Goal: Navigation & Orientation: Find specific page/section

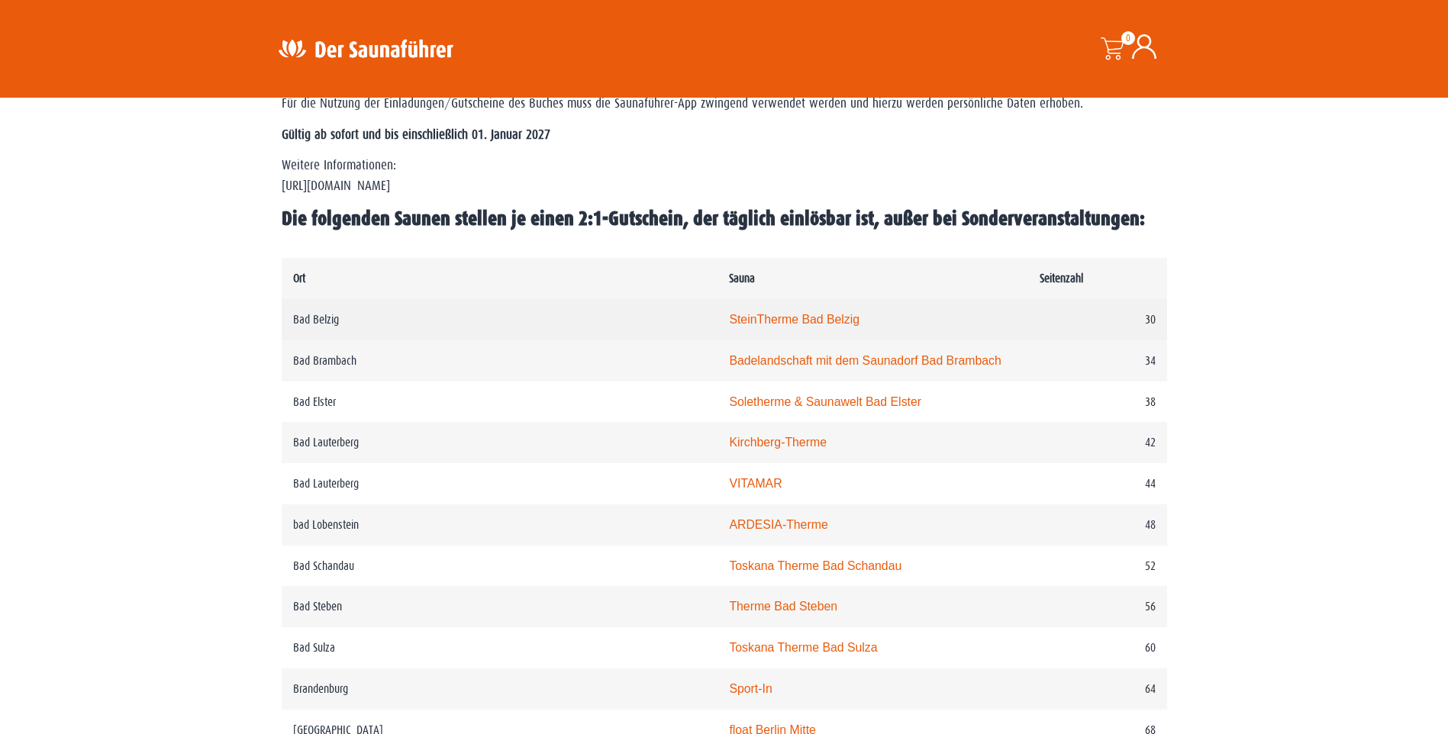
click at [729, 321] on link "SteinTherme Bad Belzig" at bounding box center [794, 319] width 130 height 13
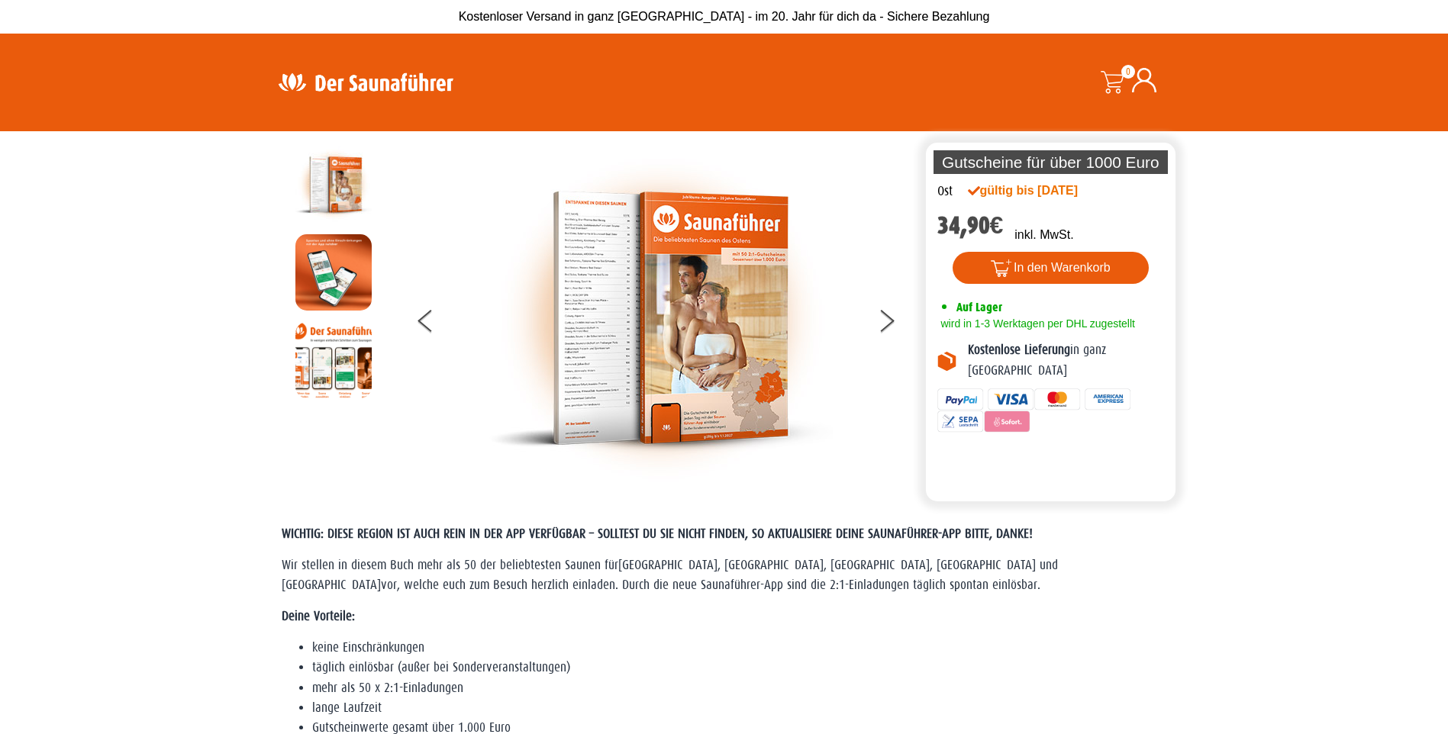
click at [327, 82] on img at bounding box center [365, 82] width 198 height 30
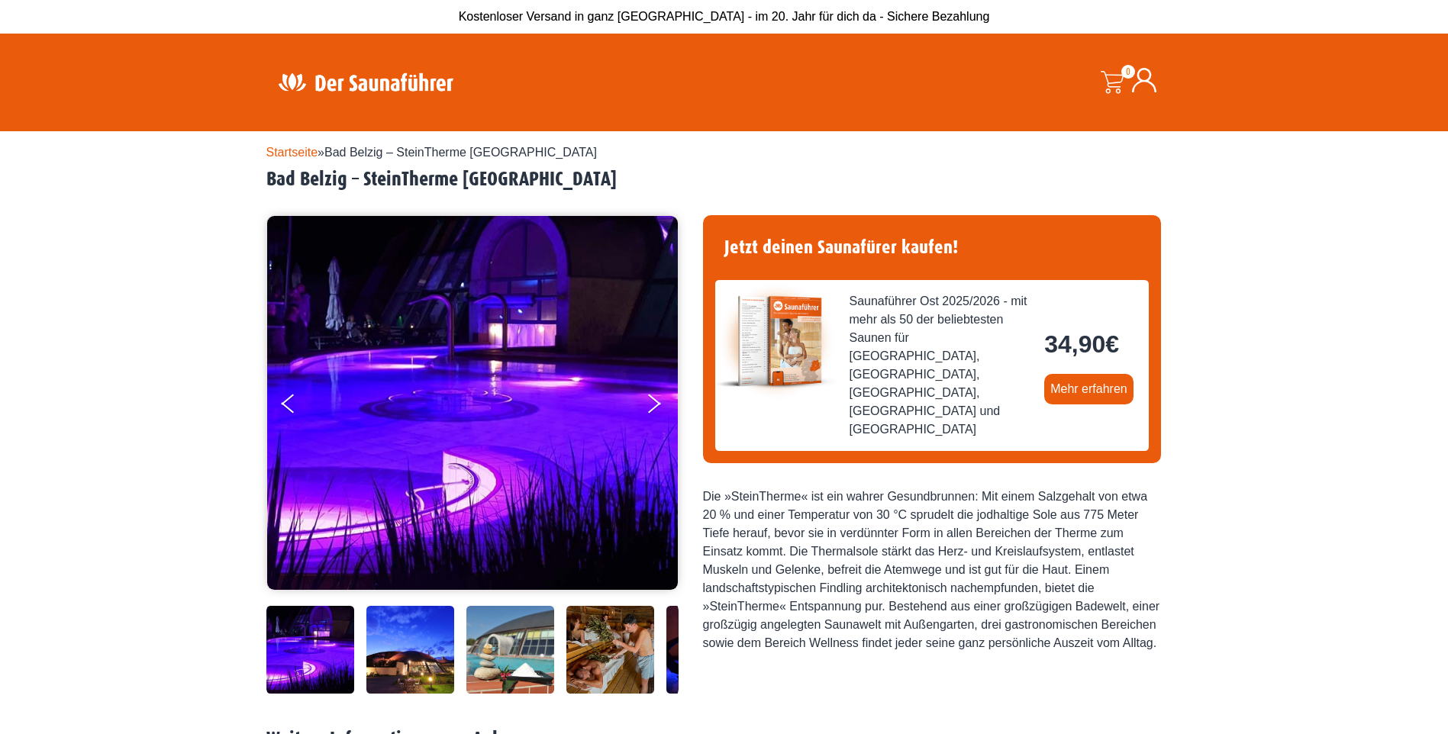
click at [414, 642] on img at bounding box center [410, 650] width 88 height 88
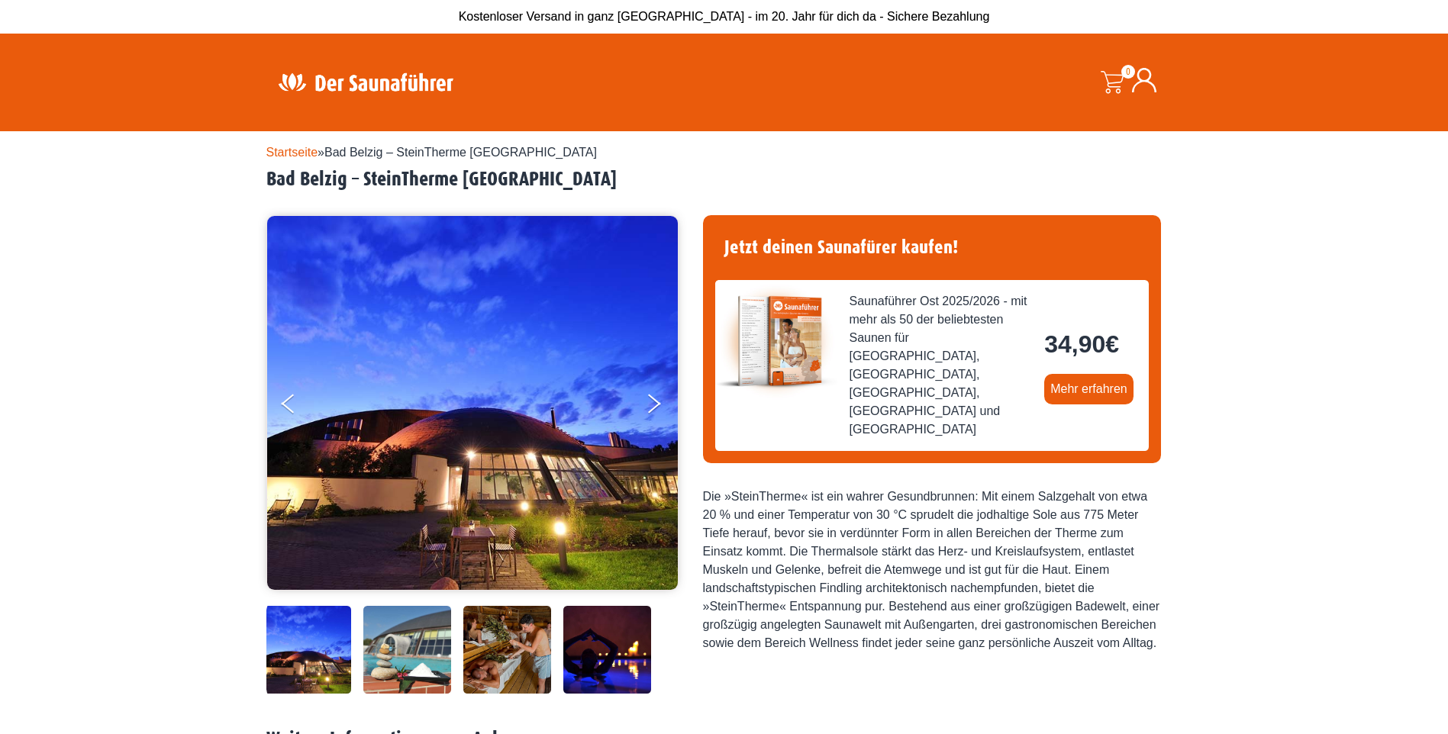
click at [414, 642] on img at bounding box center [407, 650] width 88 height 88
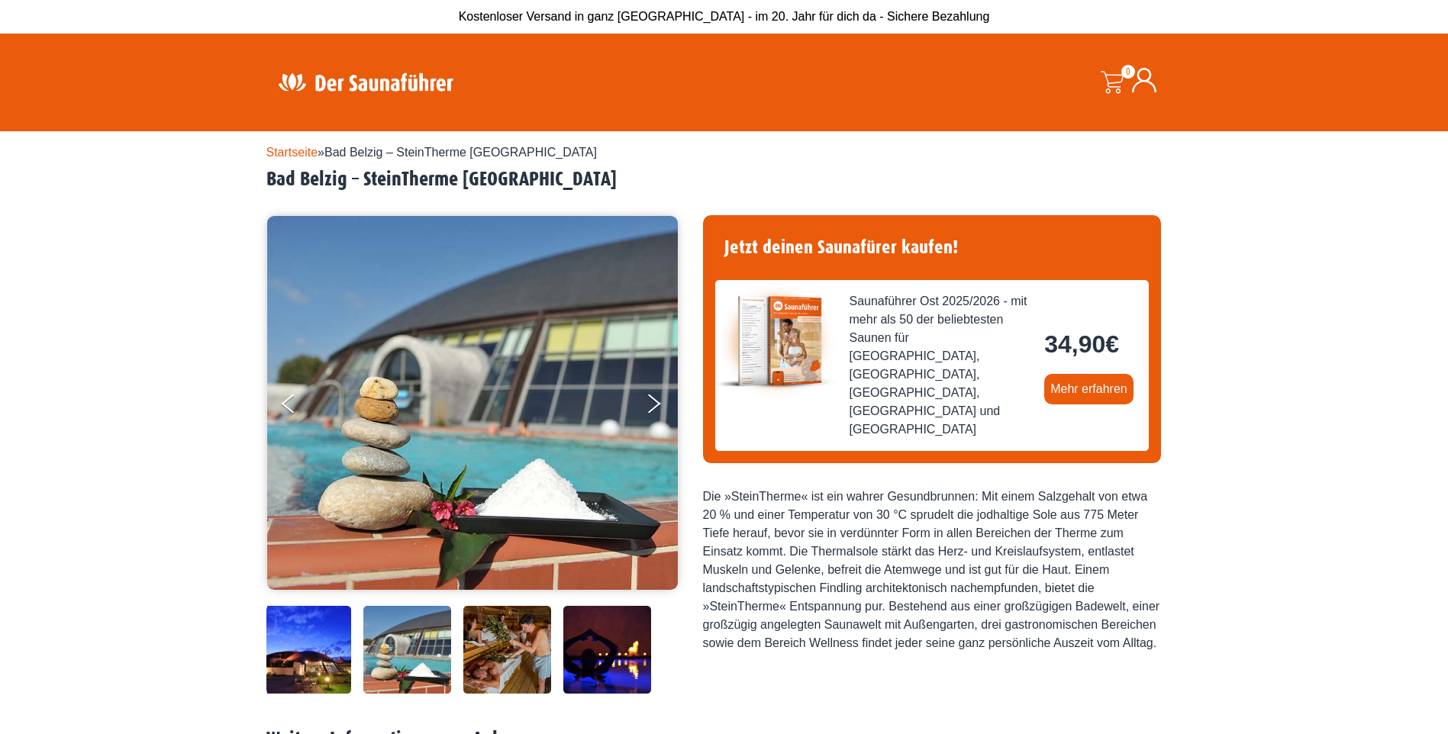
click at [414, 642] on img at bounding box center [407, 650] width 88 height 88
click at [509, 659] on img at bounding box center [507, 650] width 88 height 88
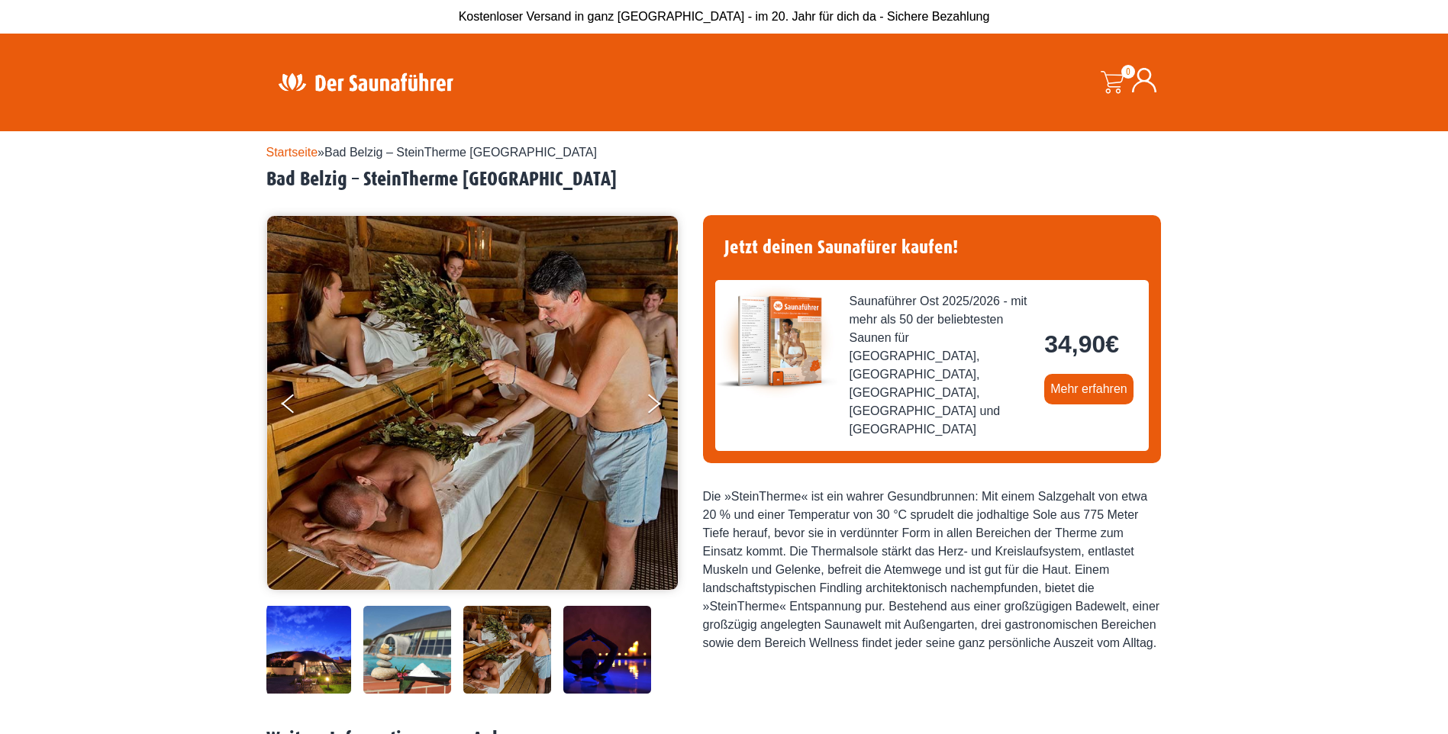
click at [601, 652] on img at bounding box center [607, 650] width 88 height 88
